Goal: Task Accomplishment & Management: Complete application form

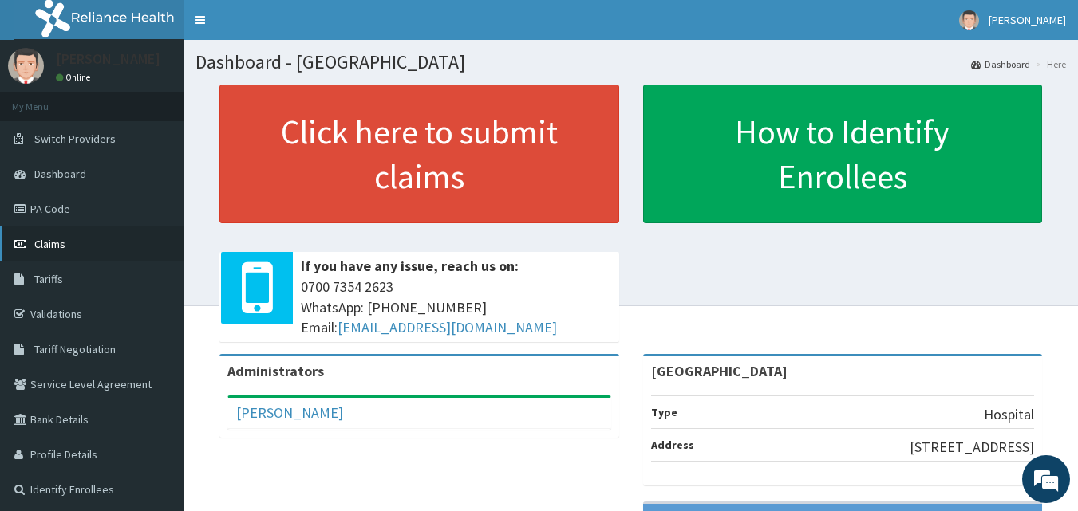
click at [48, 241] on span "Claims" at bounding box center [49, 244] width 31 height 14
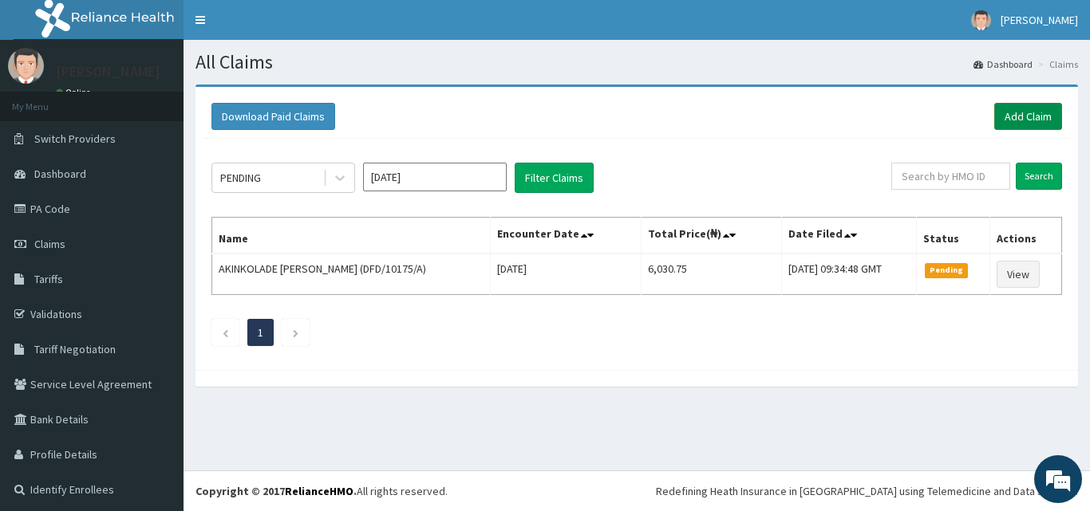
click at [1010, 116] on link "Add Claim" at bounding box center [1028, 116] width 68 height 27
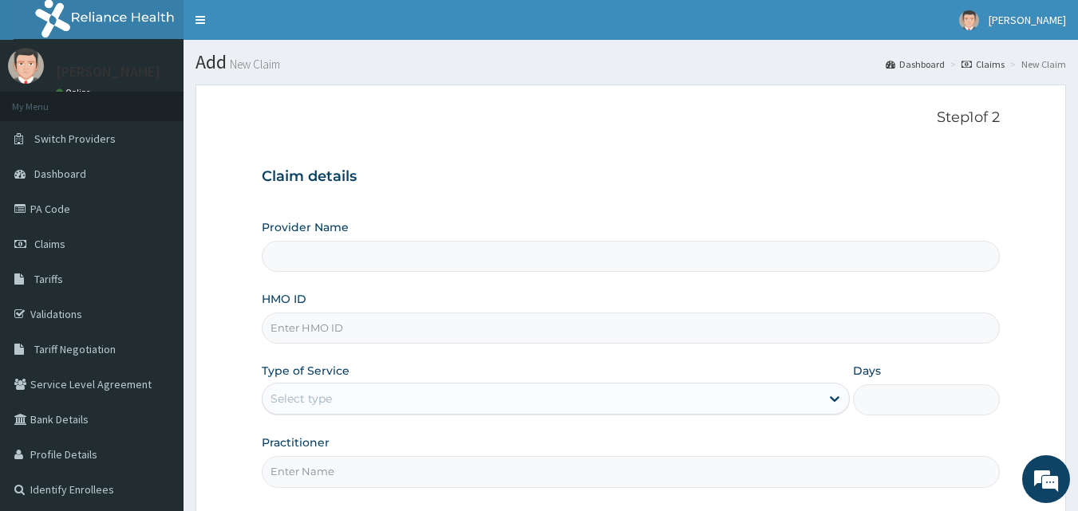
type input "[GEOGRAPHIC_DATA]"
click at [568, 319] on input "HMO ID" at bounding box center [631, 328] width 739 height 31
type input "OKB/11155/A"
click at [379, 405] on div "Select type" at bounding box center [541, 399] width 558 height 26
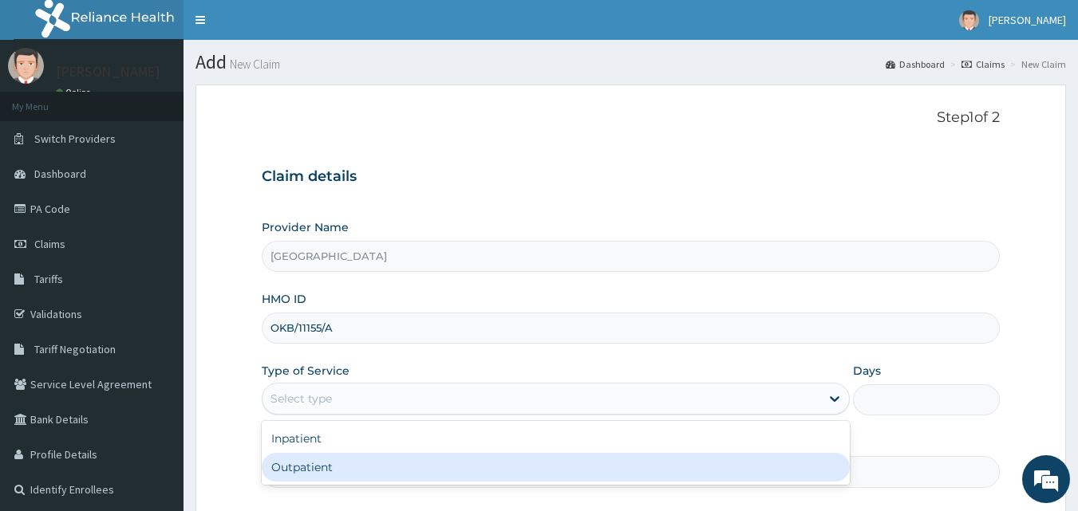
click at [328, 484] on div "Inpatient Outpatient" at bounding box center [556, 453] width 588 height 64
click at [331, 476] on div "Outpatient" at bounding box center [556, 467] width 588 height 29
type input "1"
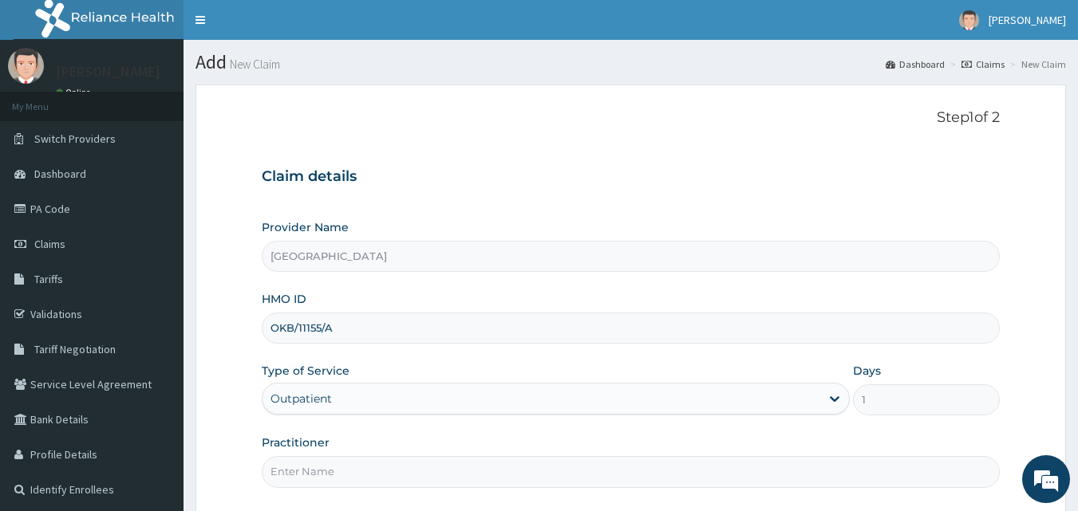
click at [331, 476] on input "Practitioner" at bounding box center [631, 471] width 739 height 31
type input "Dr Onafujabi"
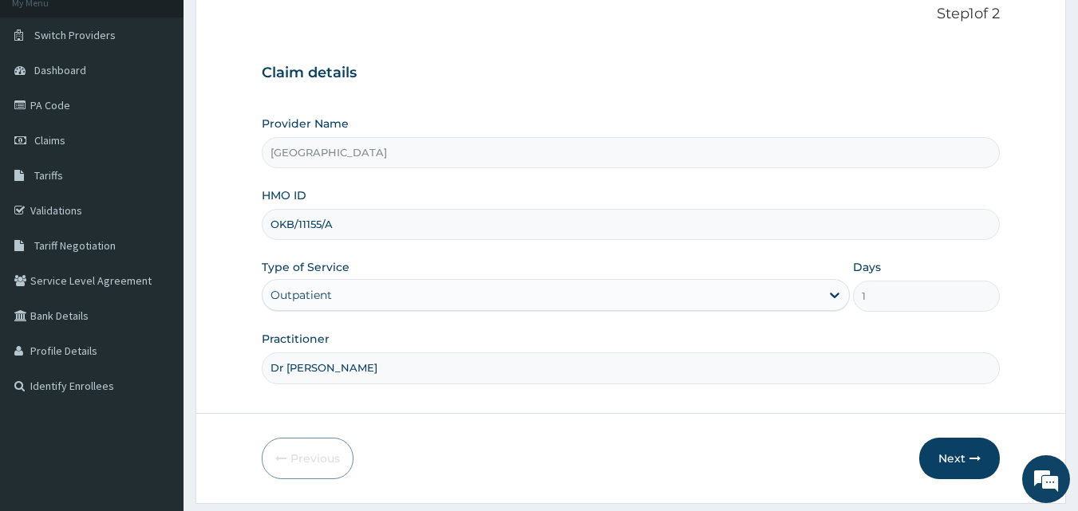
scroll to position [149, 0]
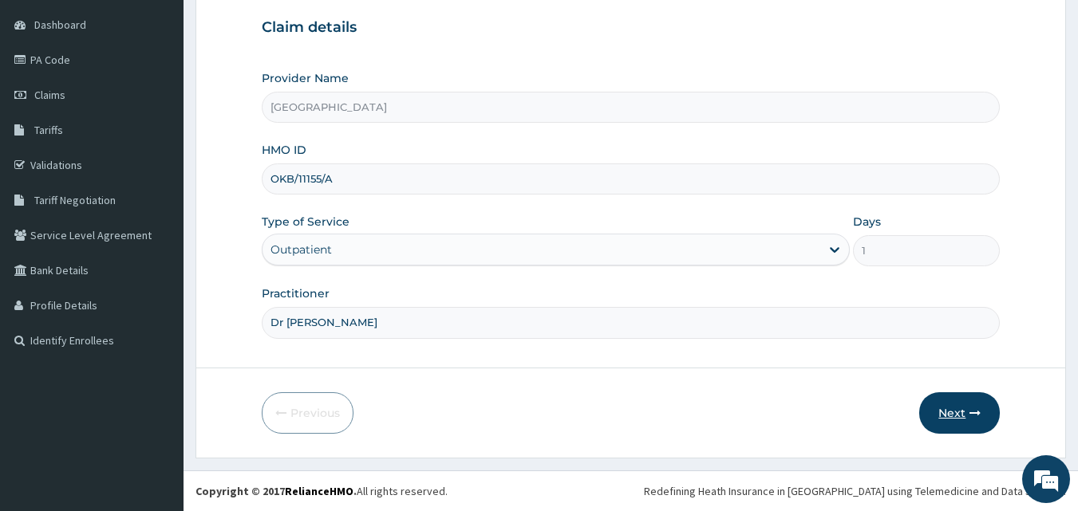
click at [961, 418] on button "Next" at bounding box center [959, 413] width 81 height 41
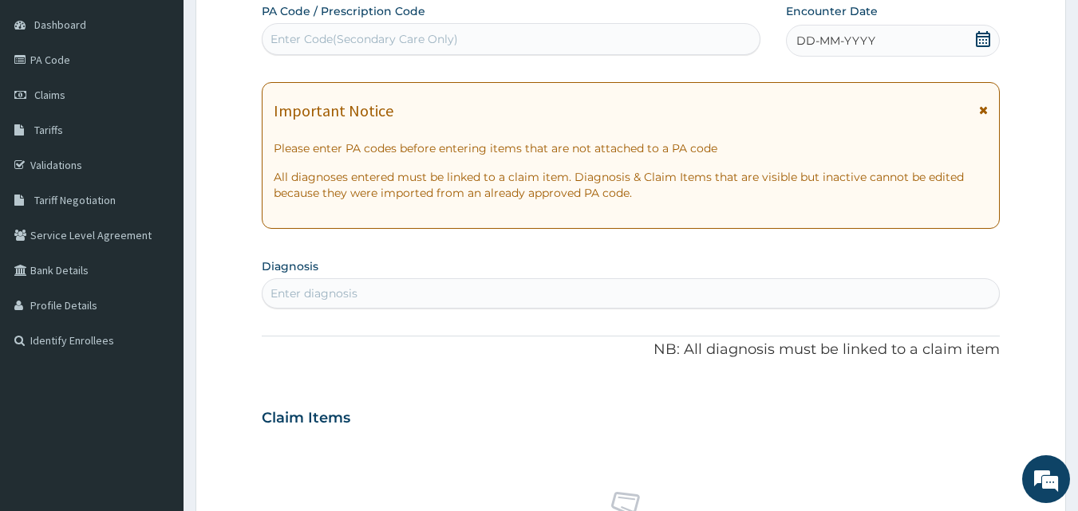
click at [978, 45] on icon at bounding box center [983, 39] width 14 height 16
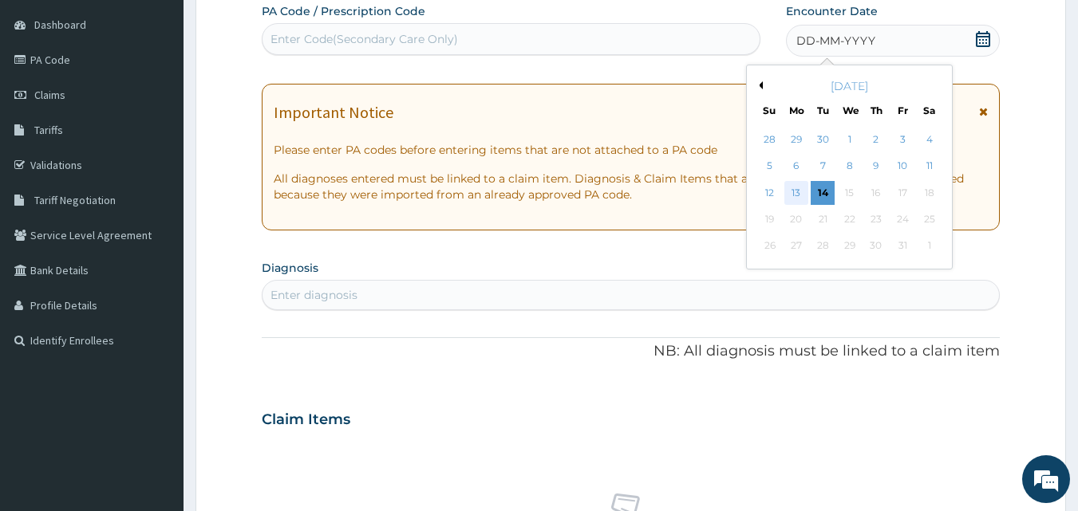
click at [798, 194] on div "13" at bounding box center [796, 193] width 24 height 24
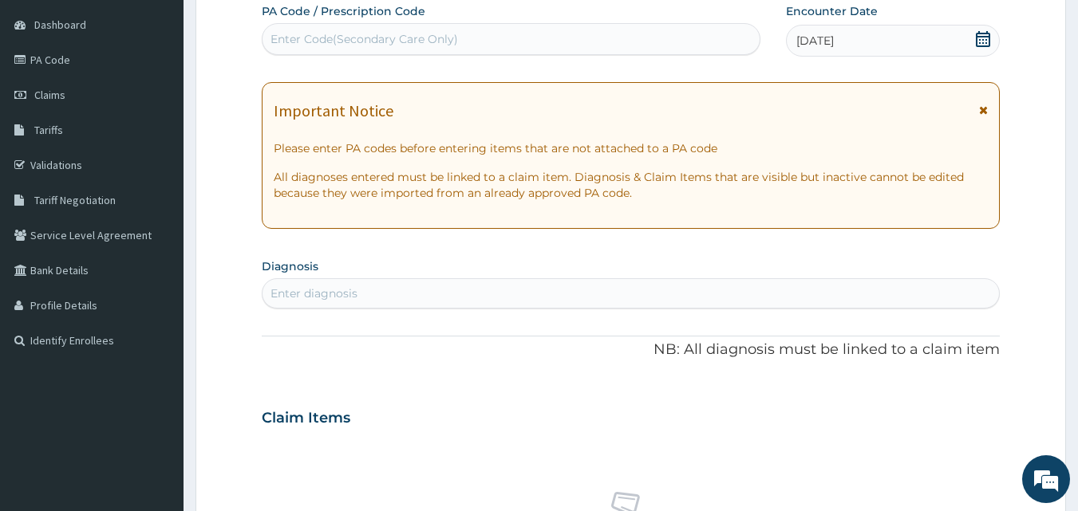
click at [536, 294] on div "Enter diagnosis" at bounding box center [630, 294] width 737 height 26
type input "ALLERGIC RHINITIS"
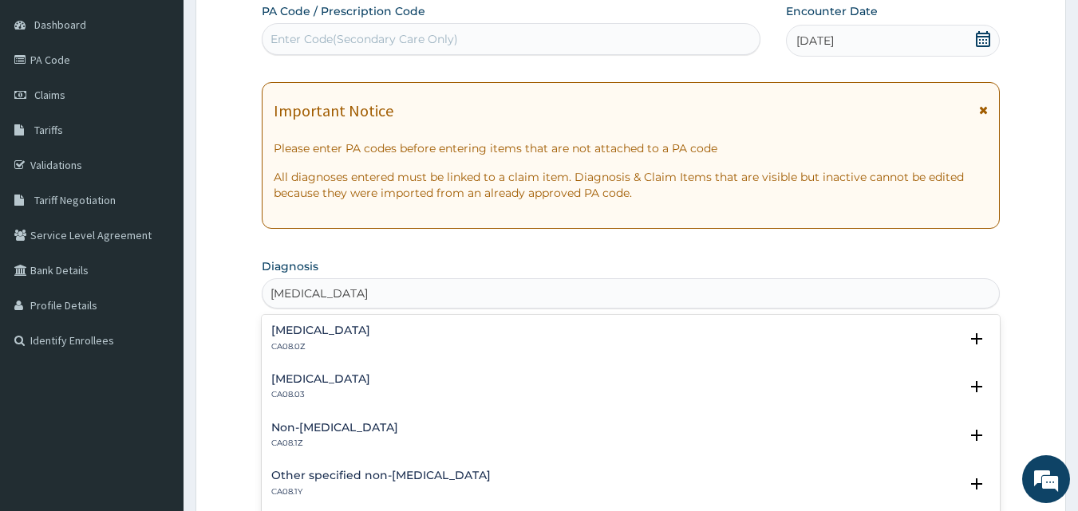
click at [370, 340] on div "Allergic rhinitis, unspecified CA08.0Z" at bounding box center [320, 339] width 99 height 28
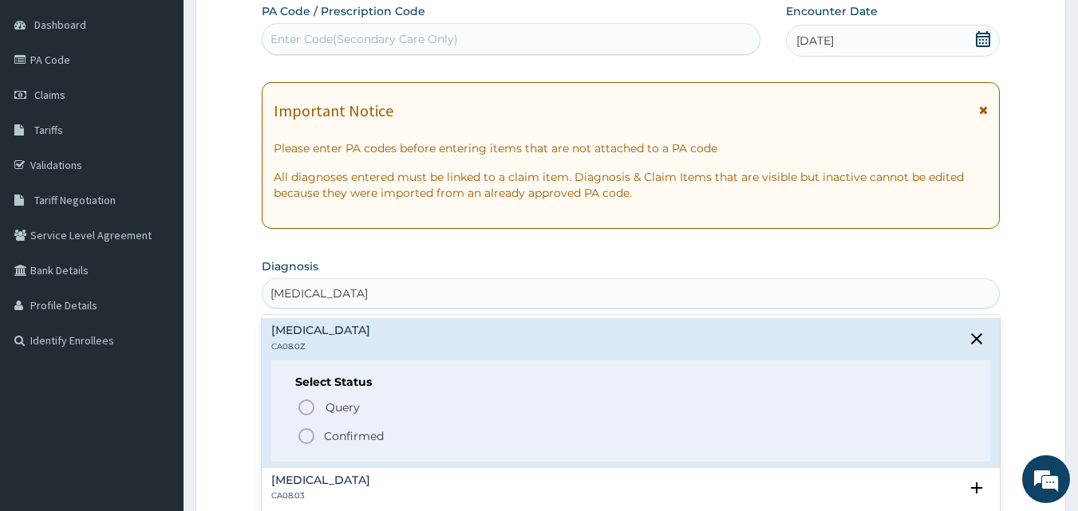
click at [303, 435] on icon "status option filled" at bounding box center [306, 436] width 19 height 19
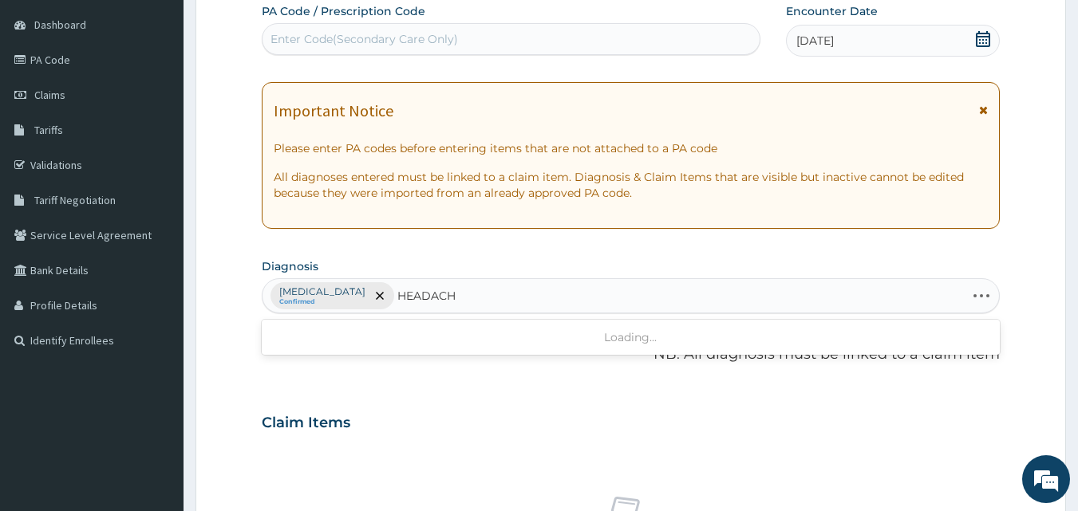
type input "HEADACHE"
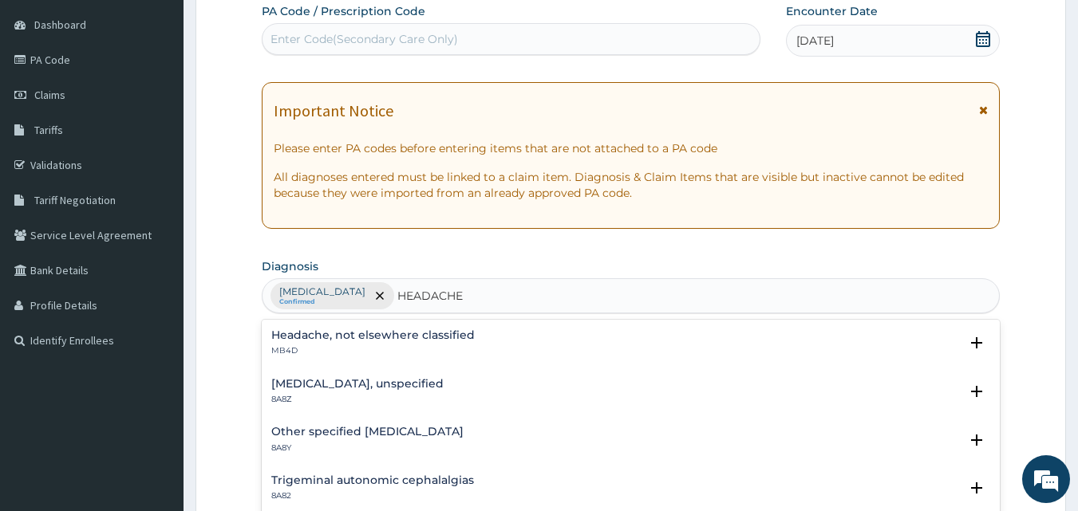
click at [306, 395] on p "8A8Z" at bounding box center [357, 399] width 172 height 11
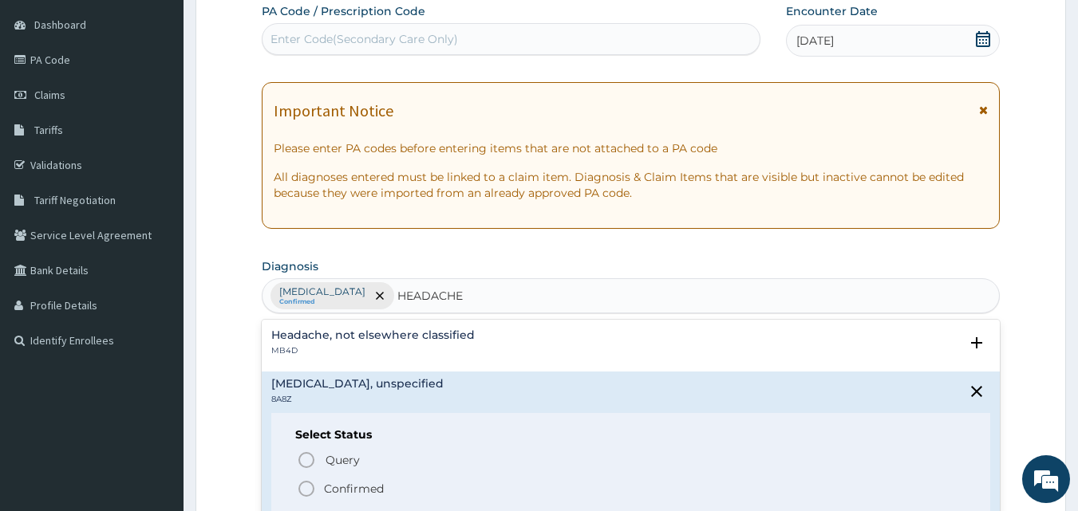
click at [305, 491] on icon "status option filled" at bounding box center [306, 489] width 19 height 19
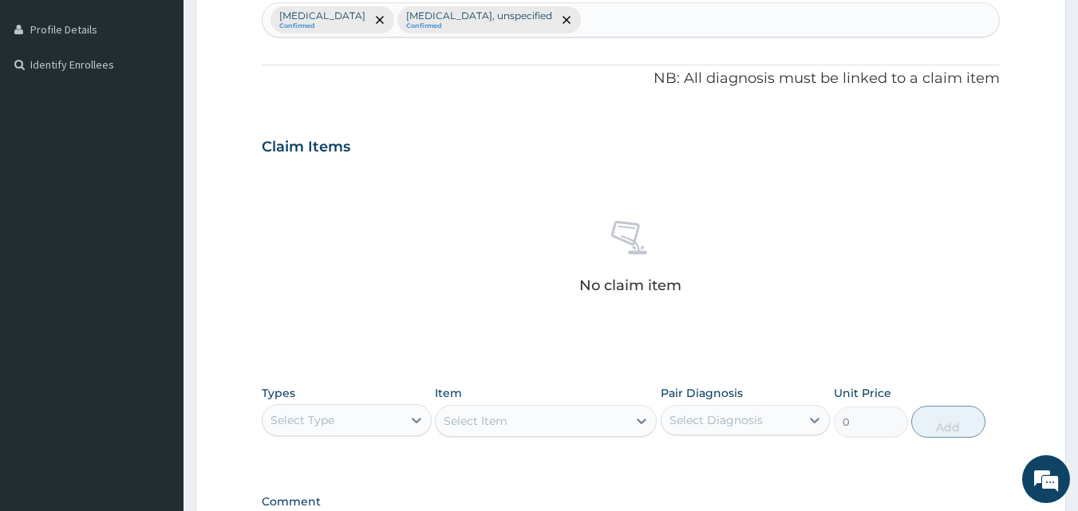
scroll to position [524, 0]
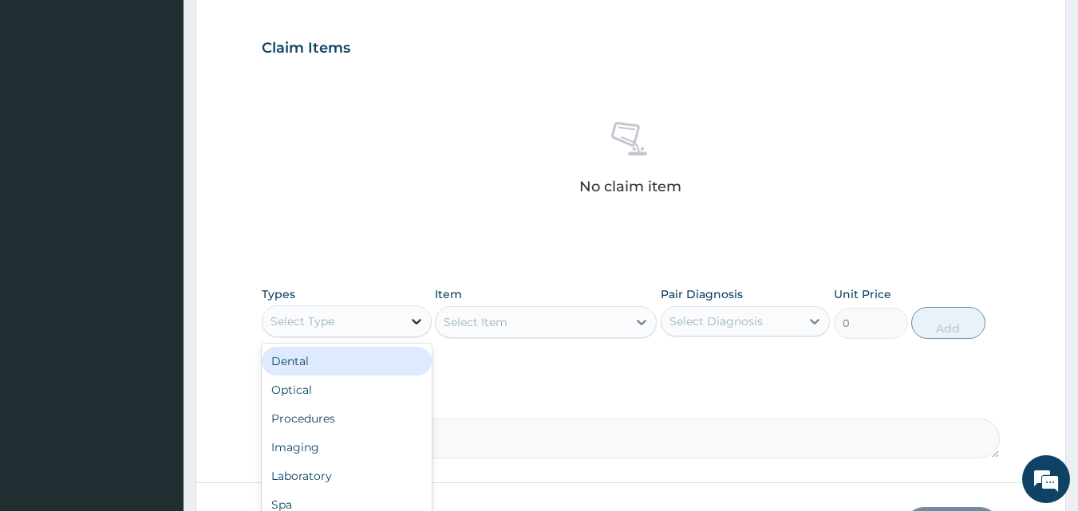
click at [407, 319] on div at bounding box center [416, 321] width 29 height 29
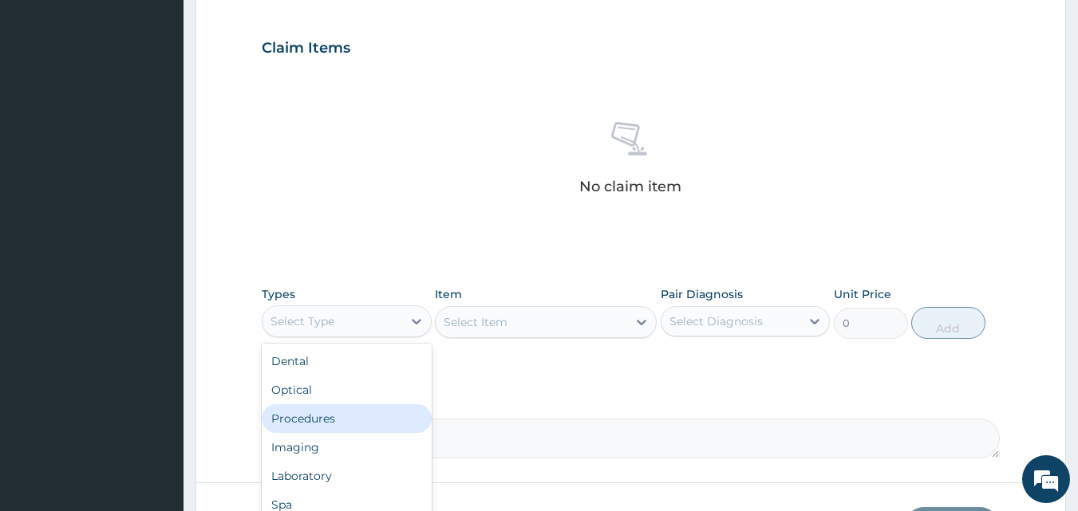
click at [337, 421] on div "Procedures" at bounding box center [347, 419] width 170 height 29
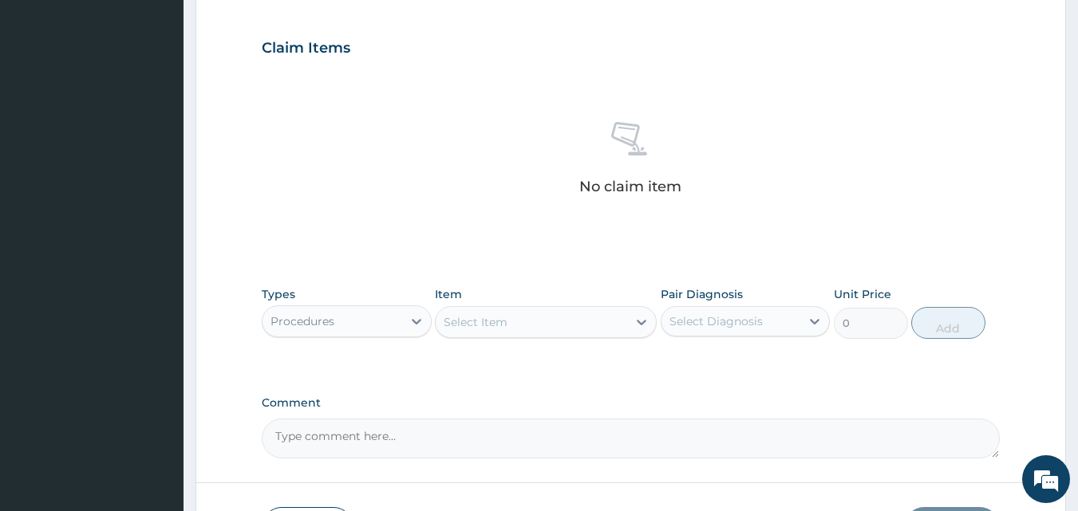
click at [551, 323] on div "Select Item" at bounding box center [531, 323] width 191 height 26
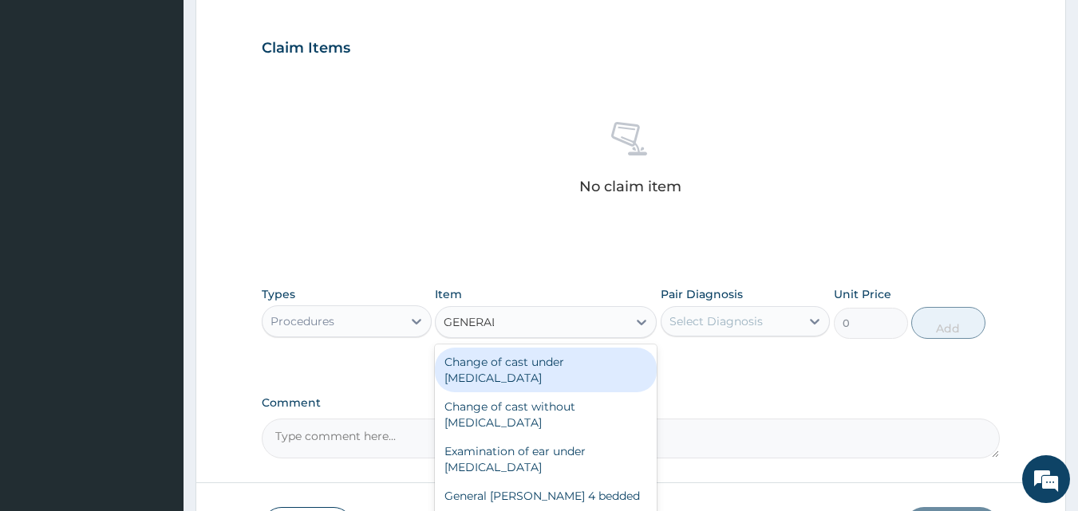
type input "GENERAL"
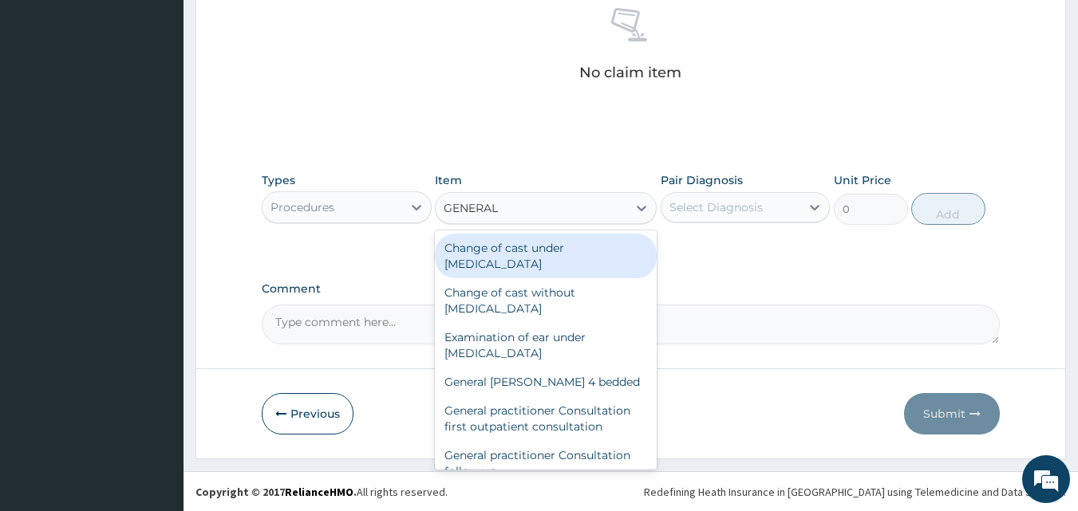
scroll to position [639, 0]
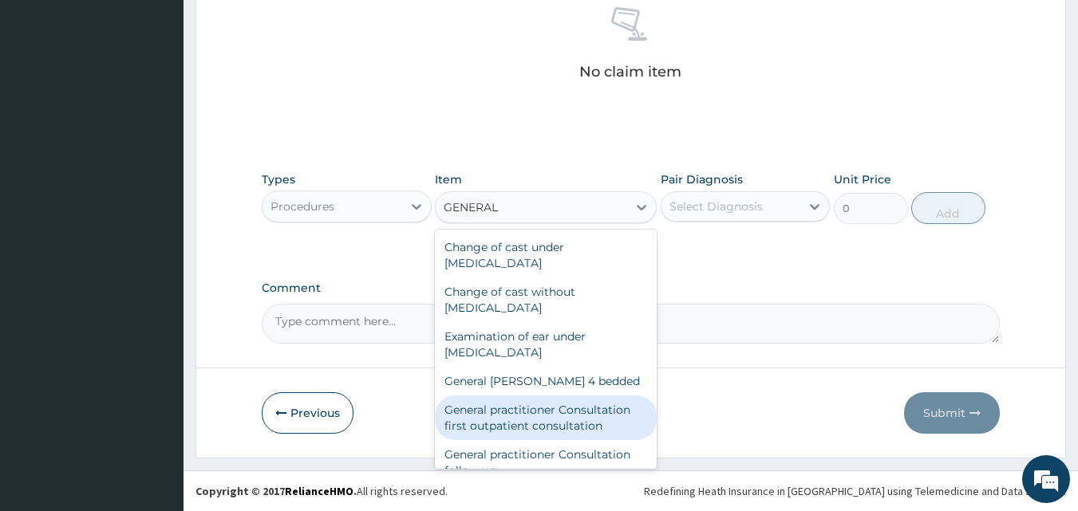
click at [461, 428] on div "General practitioner Consultation first outpatient consultation" at bounding box center [546, 418] width 222 height 45
type input "3547.5"
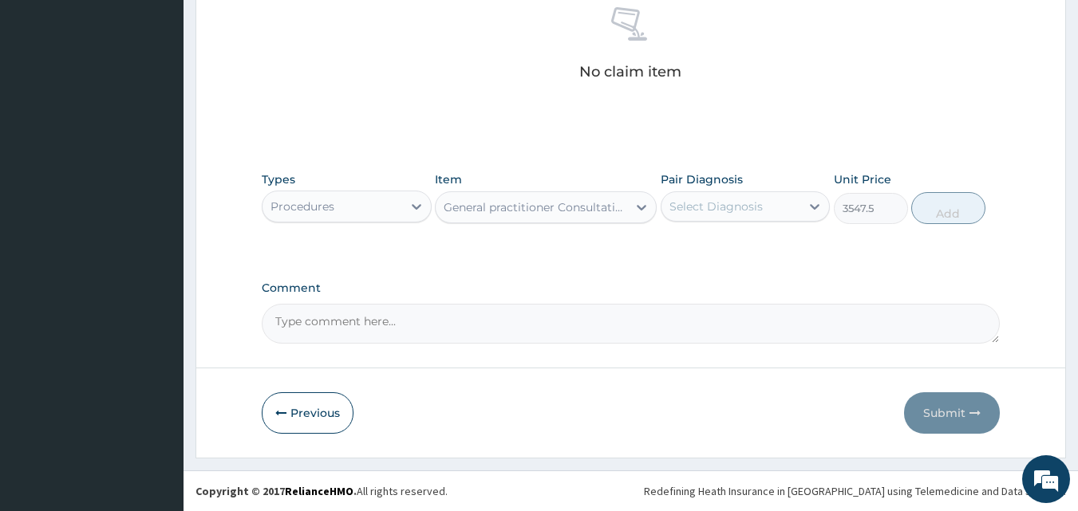
click at [704, 205] on div "Select Diagnosis" at bounding box center [715, 207] width 93 height 16
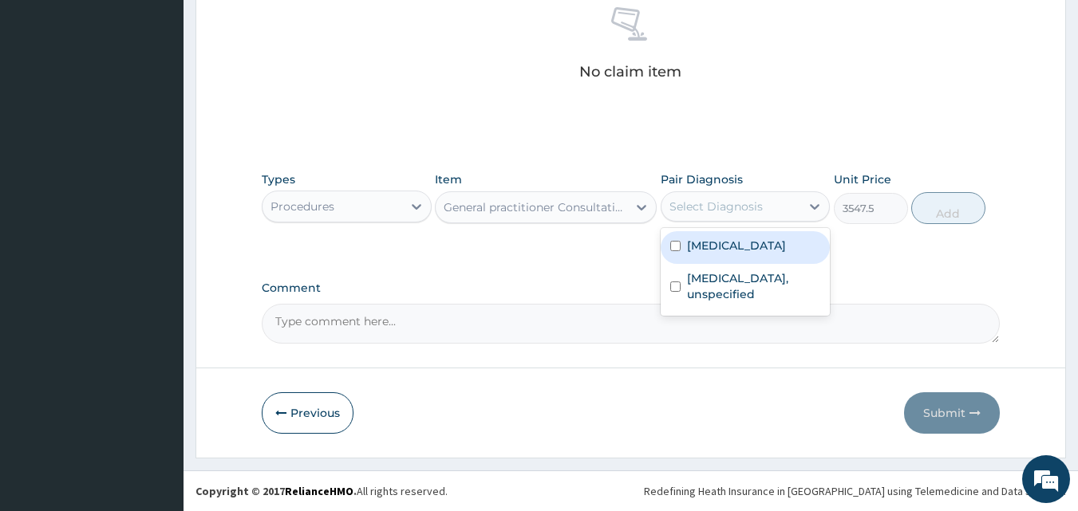
click at [689, 250] on label "Allergic rhinitis, unspecified" at bounding box center [736, 246] width 99 height 16
checkbox input "true"
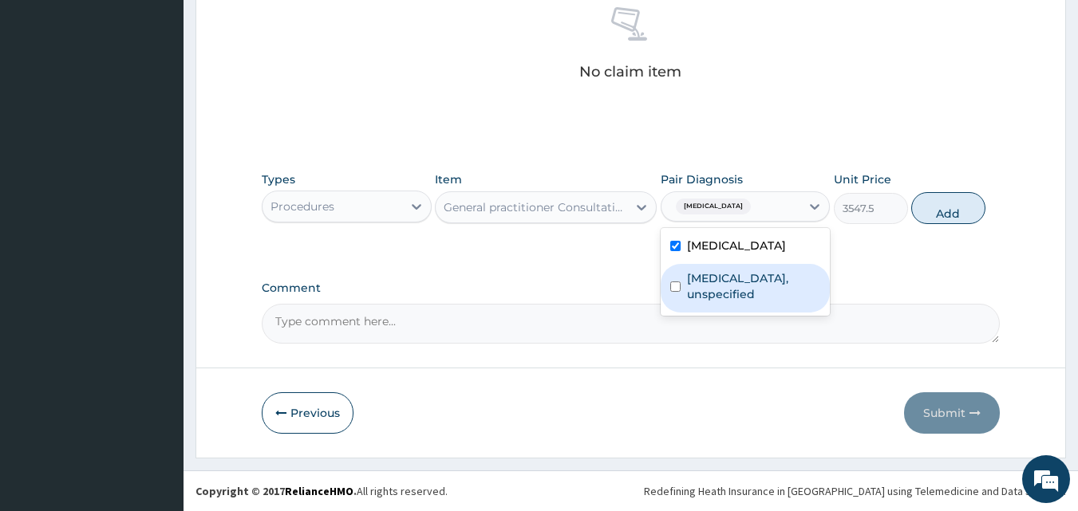
click at [697, 301] on label "Headache disorders, unspecified" at bounding box center [754, 286] width 134 height 32
checkbox input "true"
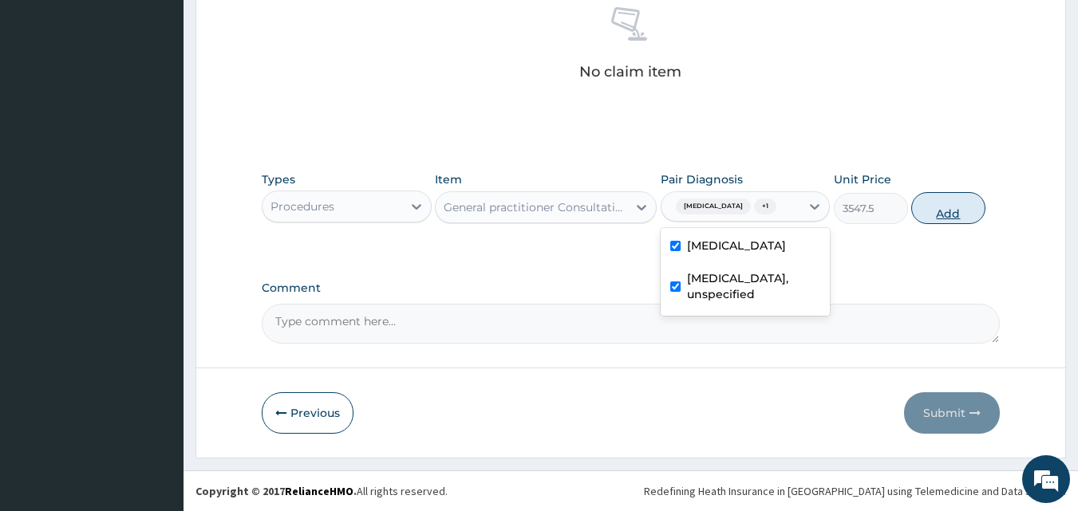
click at [949, 221] on button "Add" at bounding box center [948, 208] width 74 height 32
type input "0"
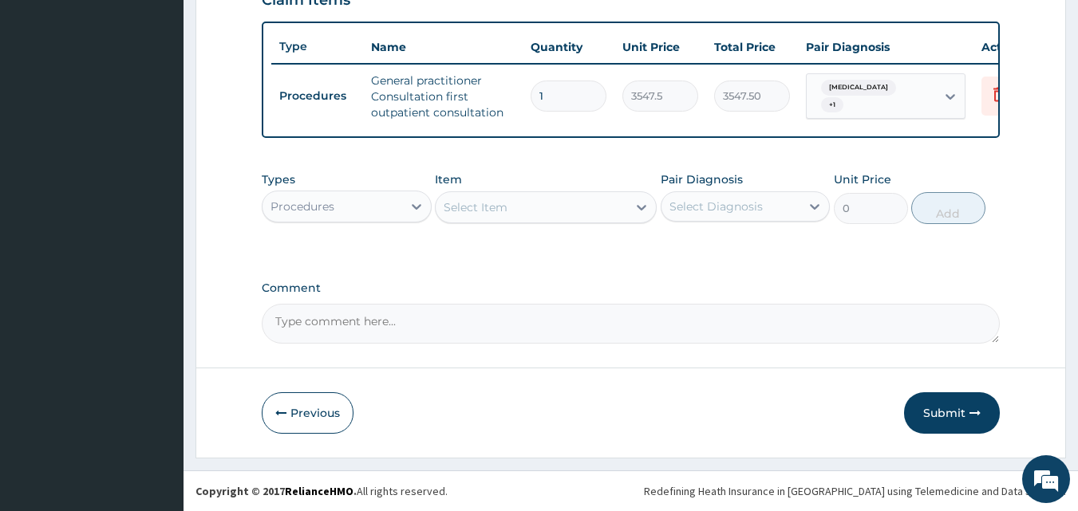
scroll to position [584, 0]
click at [393, 199] on div "Procedures" at bounding box center [332, 207] width 140 height 26
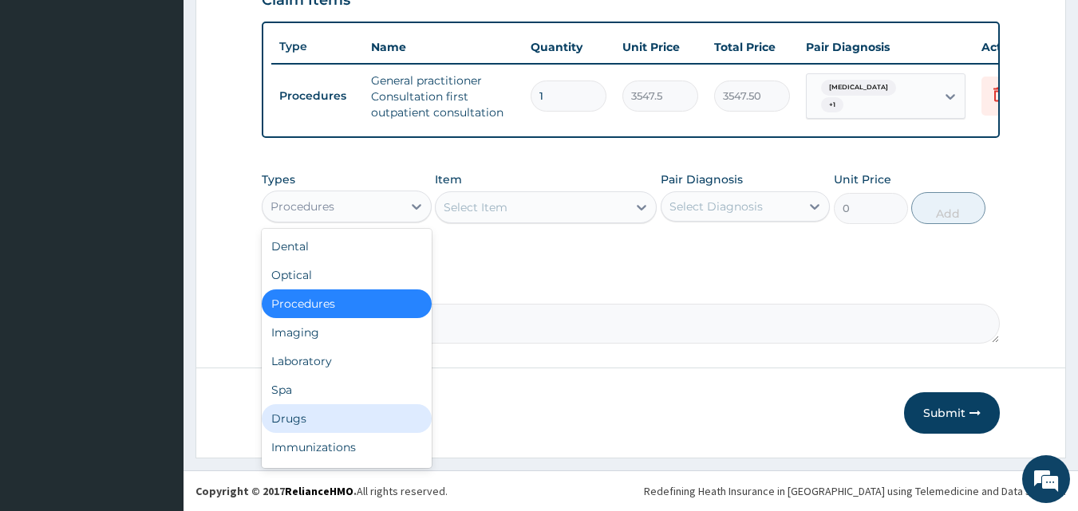
click at [279, 412] on div "Drugs" at bounding box center [347, 419] width 170 height 29
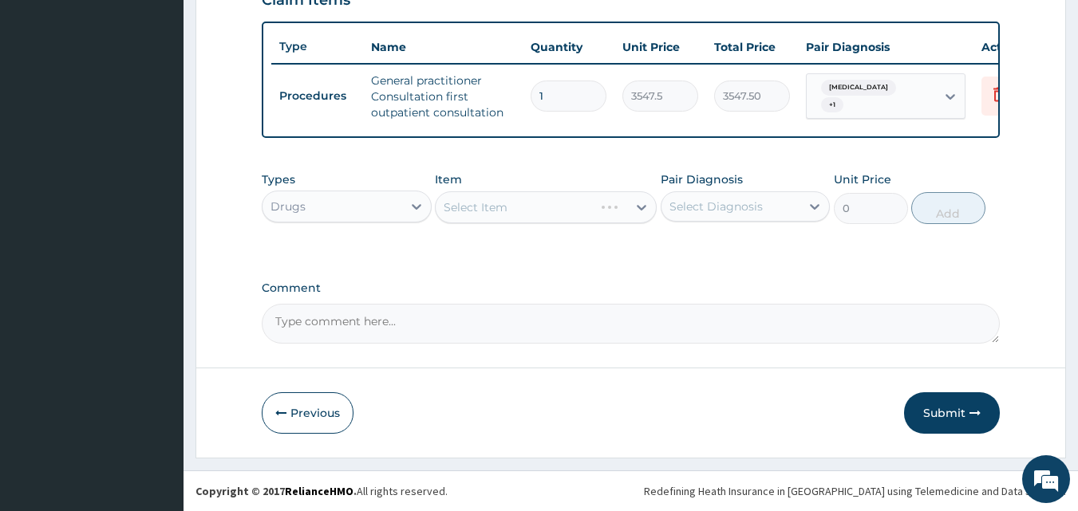
click at [576, 211] on div "Select Item" at bounding box center [546, 207] width 222 height 32
click at [576, 211] on div "Select Item" at bounding box center [531, 208] width 191 height 26
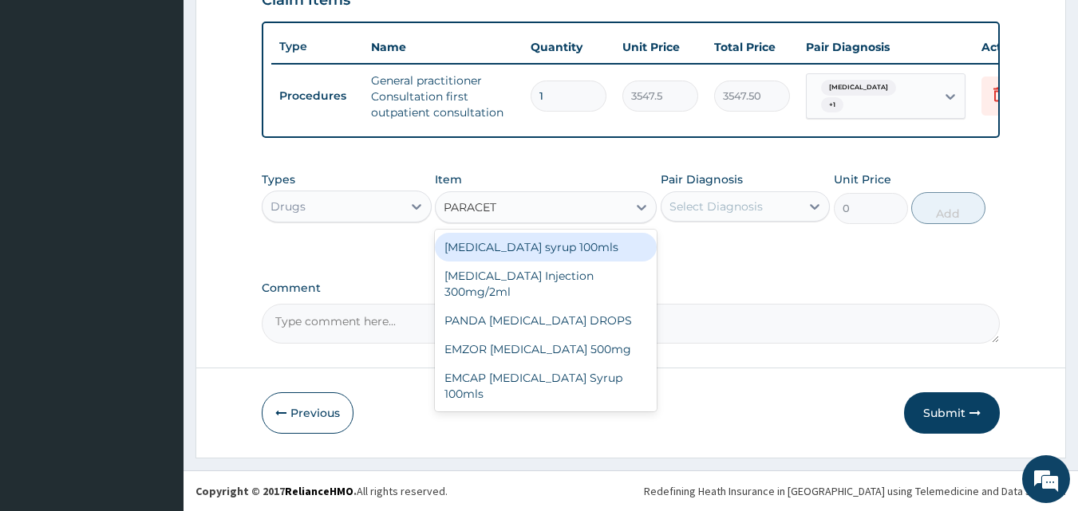
type input "PARACETA"
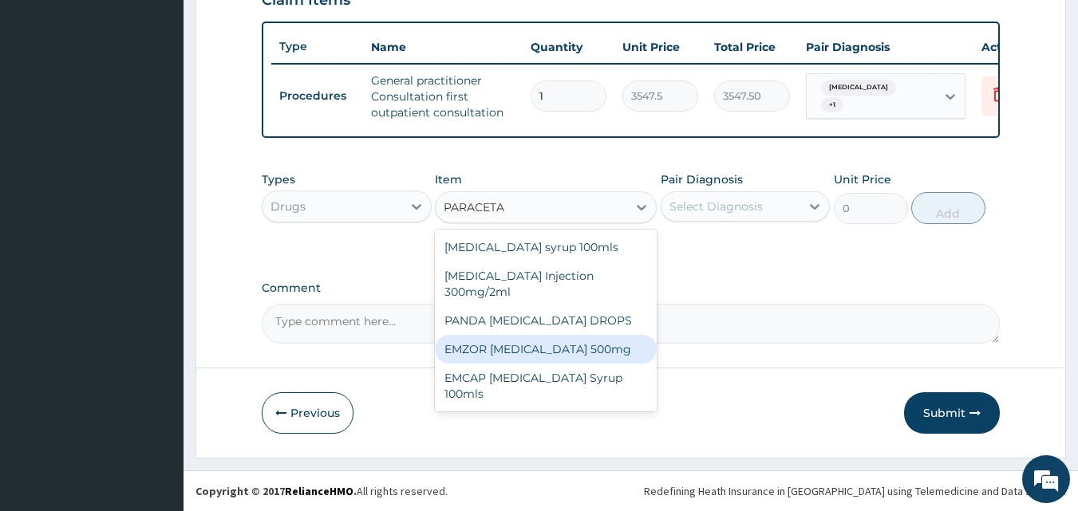
click at [589, 353] on div "EMZOR PARACETAMOL 500mg" at bounding box center [546, 349] width 222 height 29
type input "23.65"
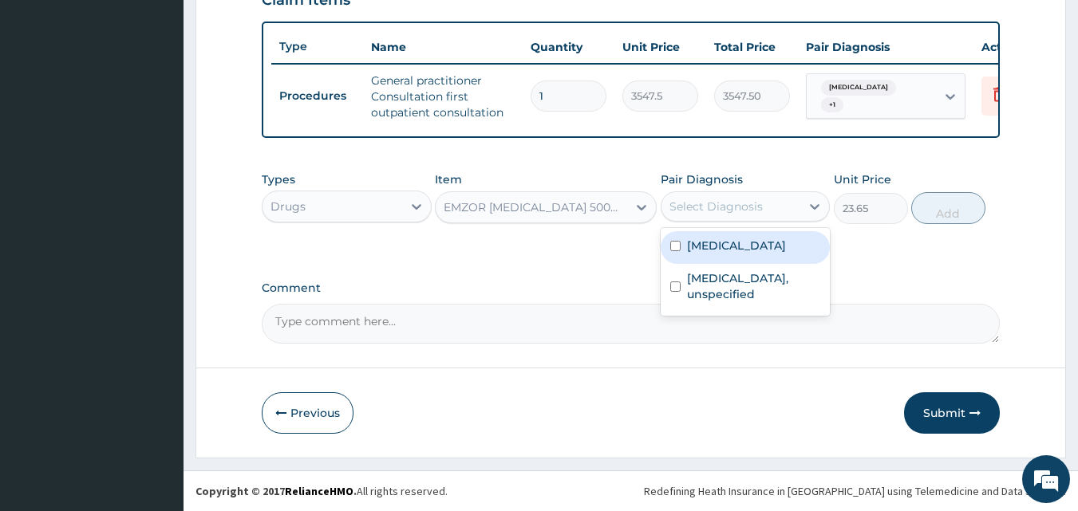
drag, startPoint x: 755, startPoint y: 211, endPoint x: 732, endPoint y: 247, distance: 42.0
click at [732, 222] on div "option Headache disorders, unspecified, selected. option Allergic rhinitis, uns…" at bounding box center [746, 206] width 170 height 30
click at [732, 247] on label "Allergic rhinitis, unspecified" at bounding box center [736, 246] width 99 height 16
checkbox input "true"
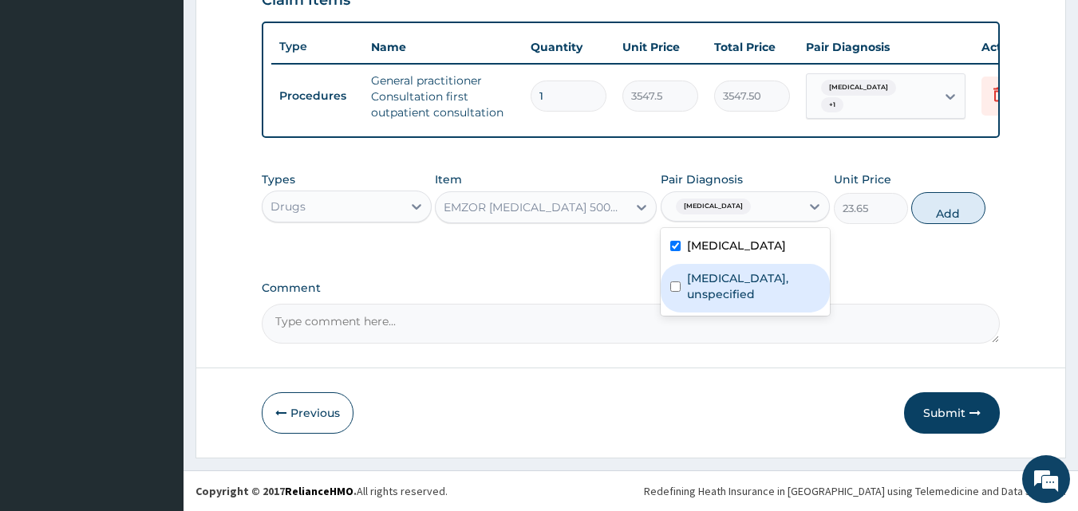
click at [723, 297] on label "Headache disorders, unspecified" at bounding box center [754, 286] width 134 height 32
checkbox input "true"
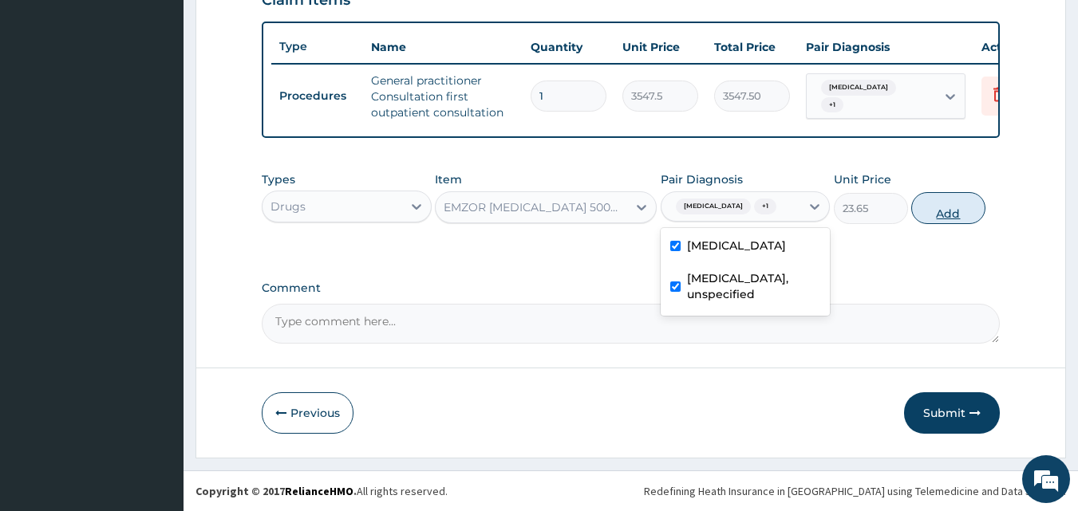
click at [955, 220] on button "Add" at bounding box center [948, 208] width 74 height 32
type input "0"
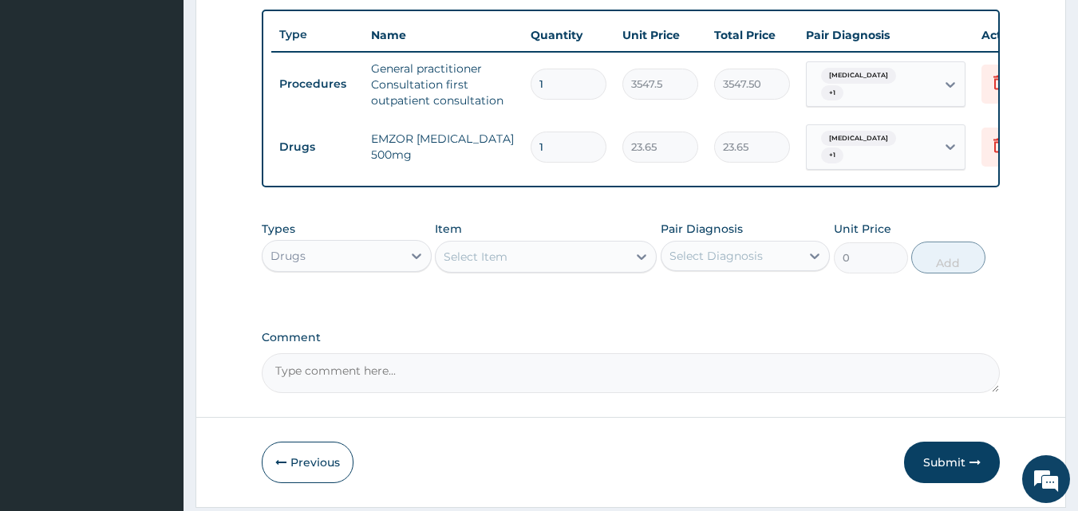
click at [553, 270] on div "Select Item" at bounding box center [531, 257] width 191 height 26
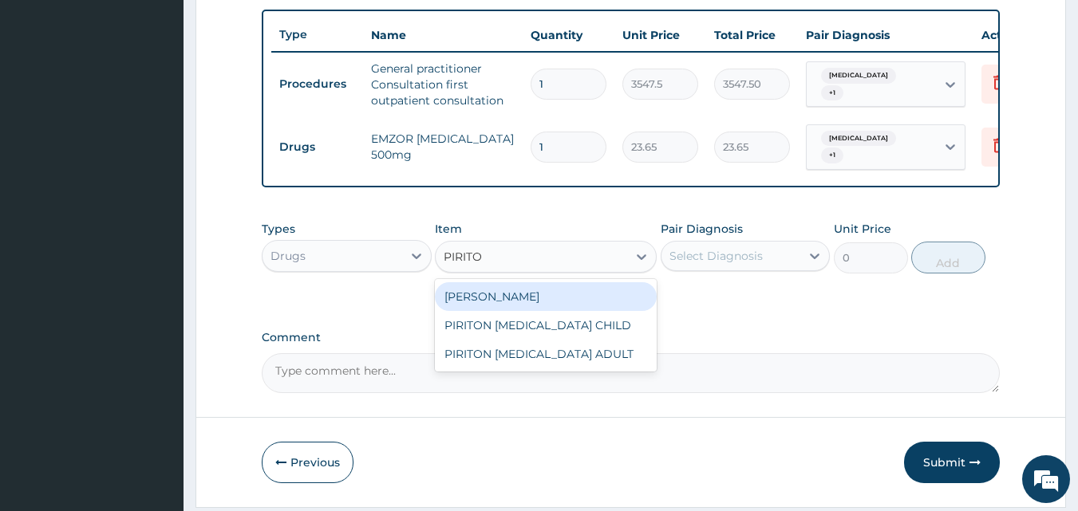
type input "PIRITON"
click at [557, 306] on div "PIRITON TAB EVANS" at bounding box center [546, 296] width 222 height 29
type input "23.65"
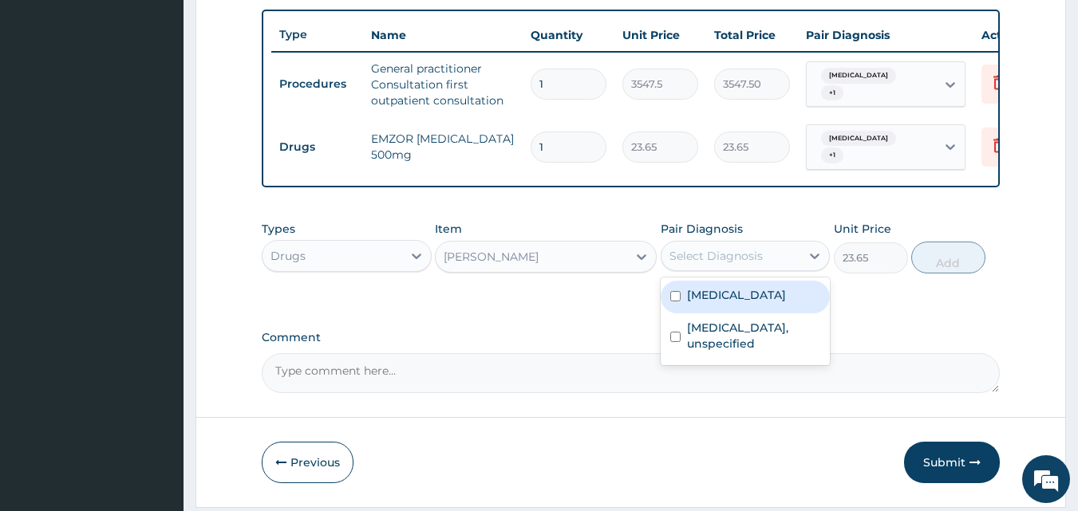
drag, startPoint x: 731, startPoint y: 273, endPoint x: 697, endPoint y: 323, distance: 60.9
click at [697, 271] on div "option Headache disorders, unspecified, selected. option Allergic rhinitis, uns…" at bounding box center [746, 256] width 170 height 30
click at [697, 303] on label "Allergic rhinitis, unspecified" at bounding box center [736, 295] width 99 height 16
checkbox input "true"
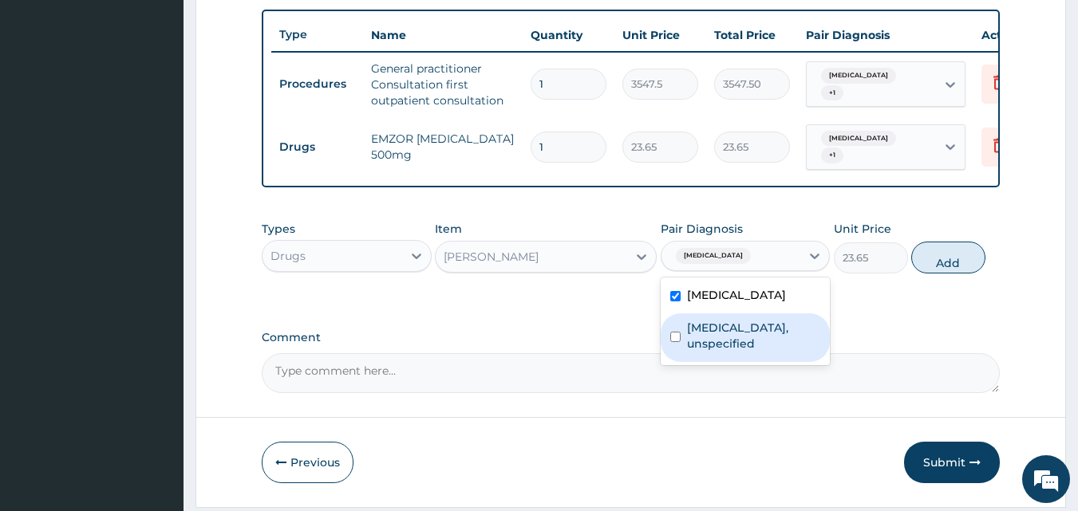
click at [701, 352] on label "Headache disorders, unspecified" at bounding box center [754, 336] width 134 height 32
checkbox input "true"
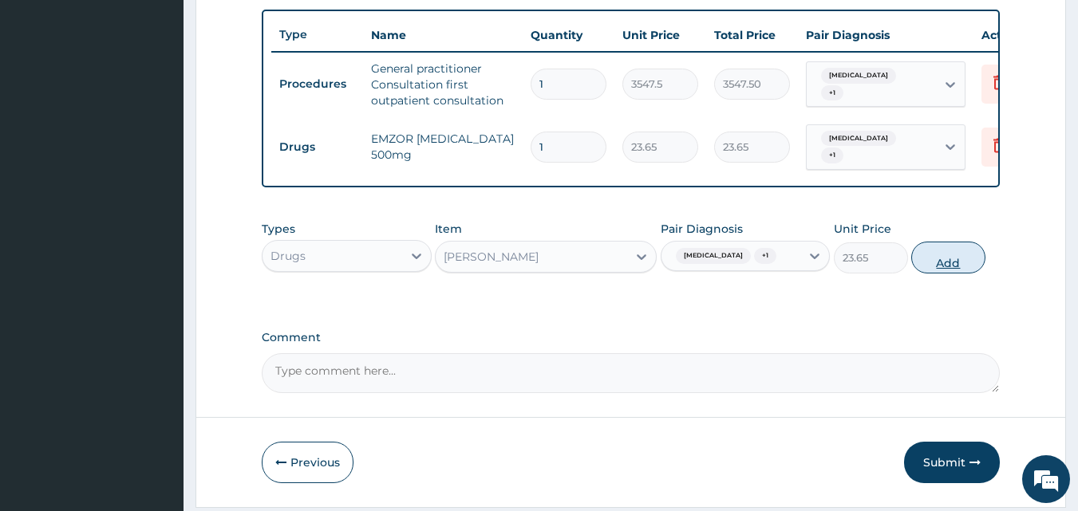
click at [948, 274] on button "Add" at bounding box center [948, 258] width 74 height 32
type input "0"
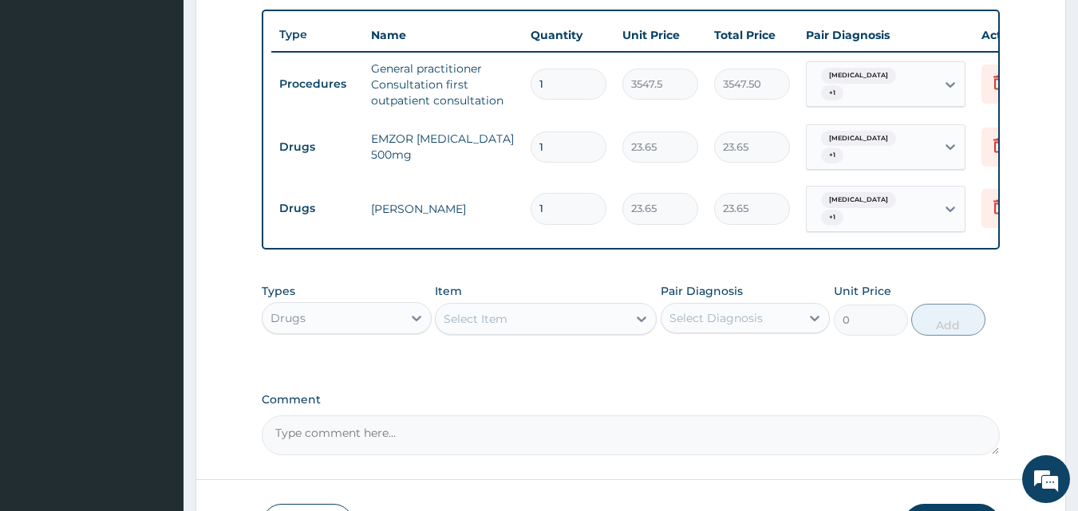
type input "0.00"
type input "5"
type input "118.25"
type input "5"
click at [560, 149] on input "1" at bounding box center [569, 147] width 76 height 31
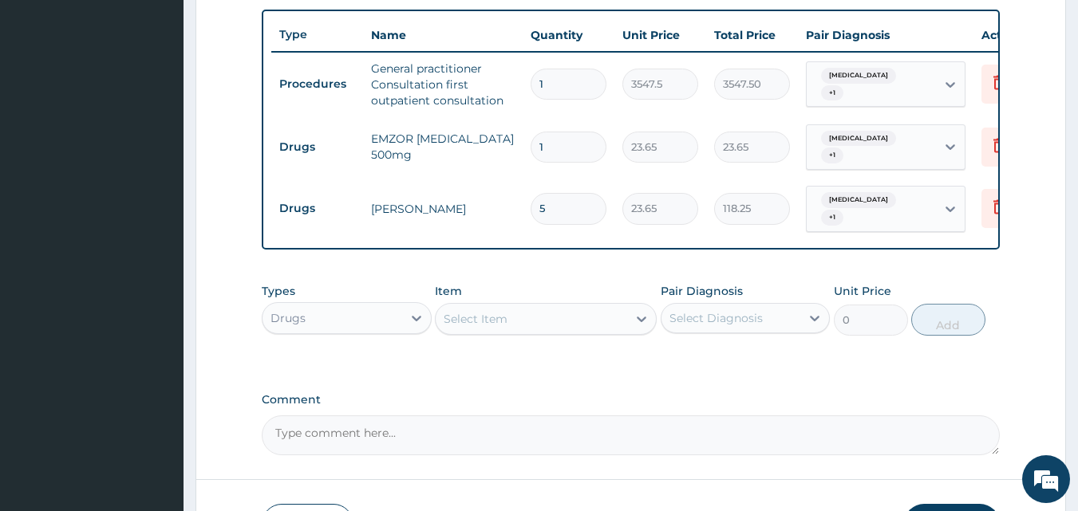
type input "0.00"
type input "2"
type input "47.30"
type input "20"
type input "473.00"
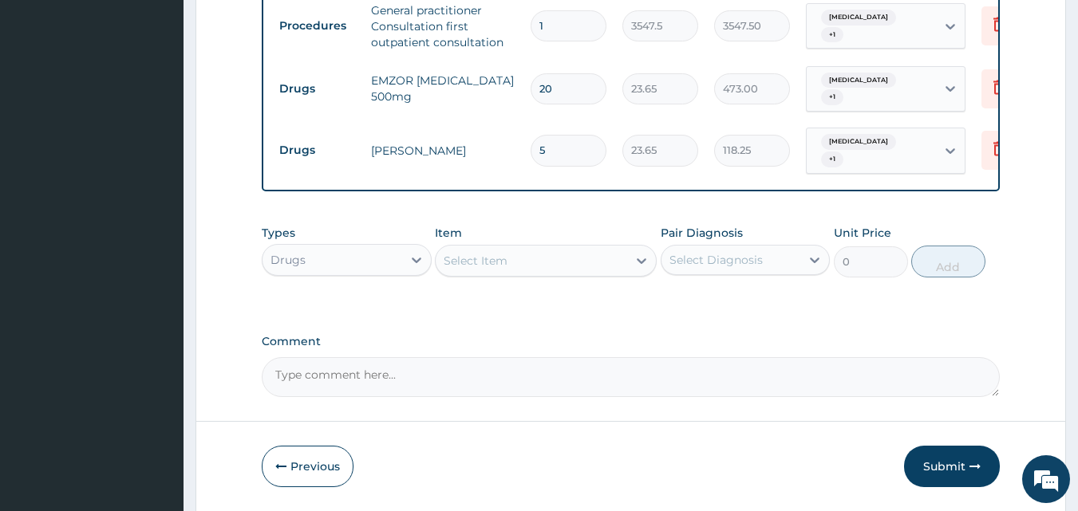
scroll to position [708, 0]
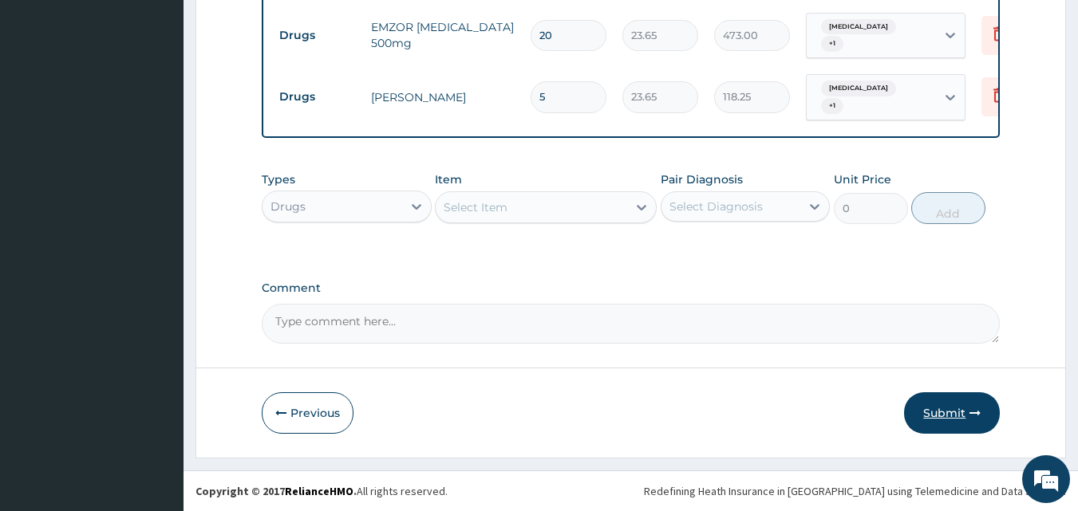
type input "20"
click at [958, 415] on button "Submit" at bounding box center [952, 413] width 96 height 41
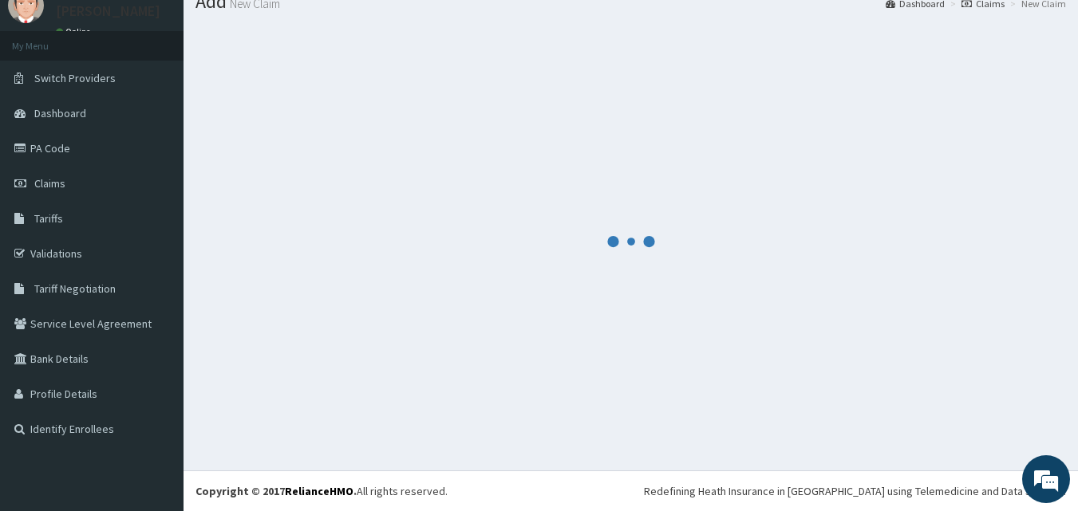
scroll to position [61, 0]
